Goal: Check status: Check status

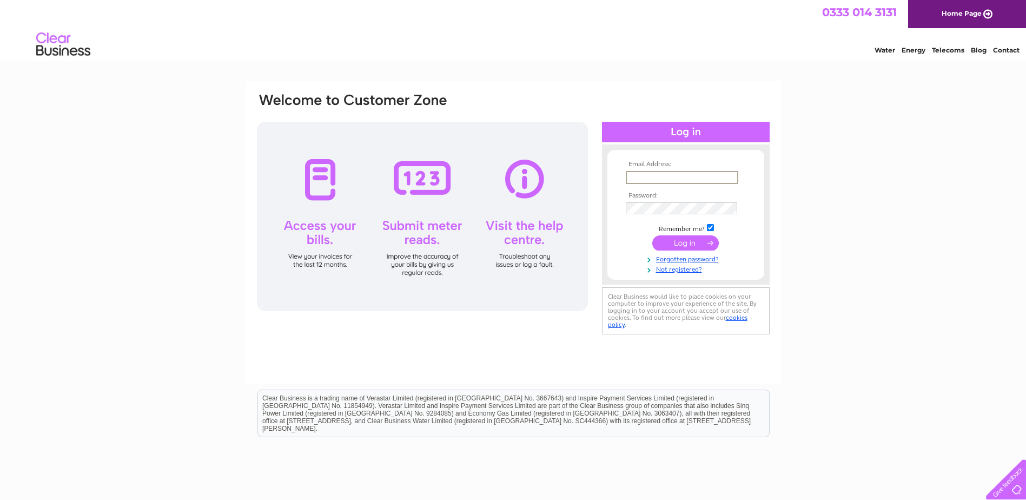
click at [701, 177] on input "text" at bounding box center [682, 177] width 112 height 13
paste input "gsbv-e2@jci.com"
type input "gsbv-e2@jci.com"
click at [673, 242] on input "submit" at bounding box center [685, 242] width 67 height 15
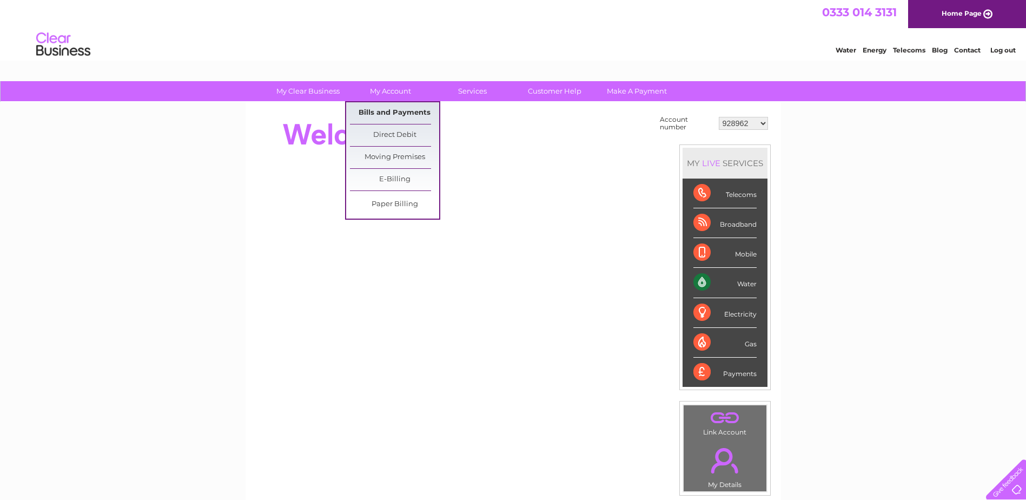
click at [382, 110] on link "Bills and Payments" at bounding box center [394, 113] width 89 height 22
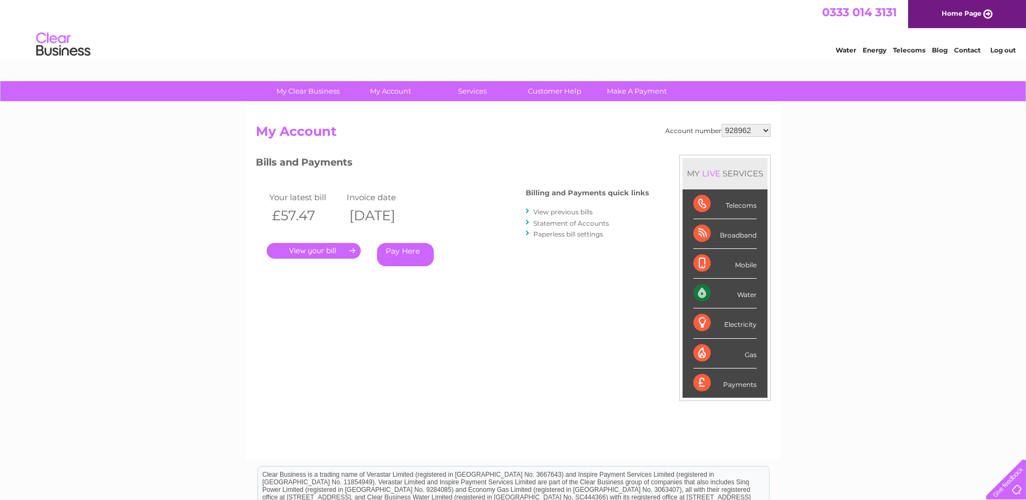
click at [743, 128] on select "928962 1107924 1119476 30289301 30297633 30303684 30320139 30321970" at bounding box center [745, 130] width 49 height 13
click at [561, 145] on div "Account number 928962 1107924 1119476 30289301 30297633 30303684 30320139 30321…" at bounding box center [513, 286] width 515 height 325
click at [571, 221] on link "Statement of Accounts" at bounding box center [571, 223] width 76 height 8
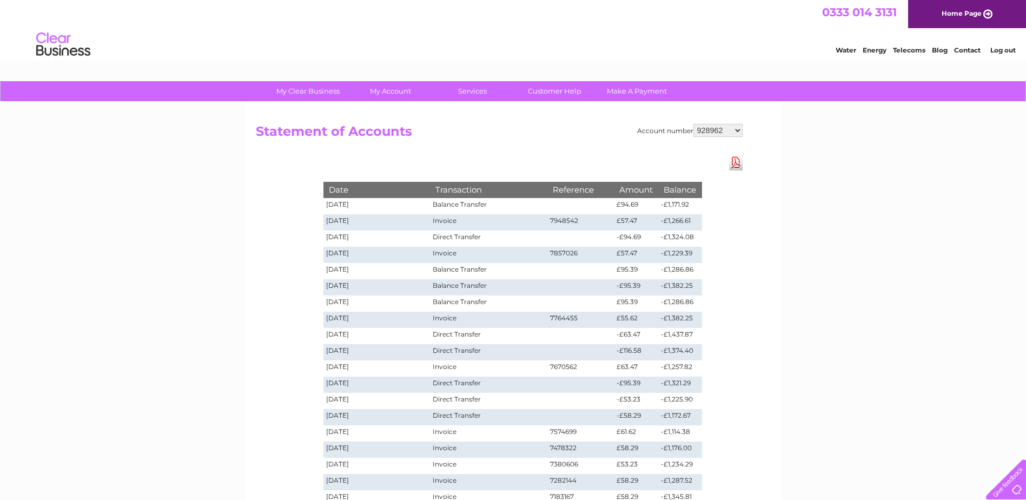
click at [465, 144] on h2 "Statement of Accounts" at bounding box center [499, 134] width 487 height 21
click at [1008, 49] on link "Log out" at bounding box center [1002, 50] width 25 height 8
